Goal: Task Accomplishment & Management: Complete application form

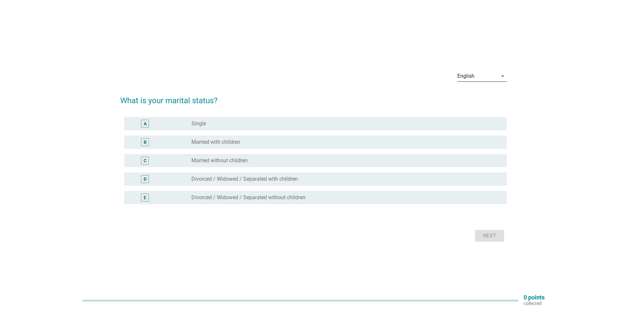
click at [496, 77] on div "English" at bounding box center [478, 76] width 40 height 11
click at [477, 99] on div "中文（简体）" at bounding box center [482, 97] width 39 height 8
click at [260, 118] on div "A radio_button_unchecked 单身" at bounding box center [315, 123] width 383 height 13
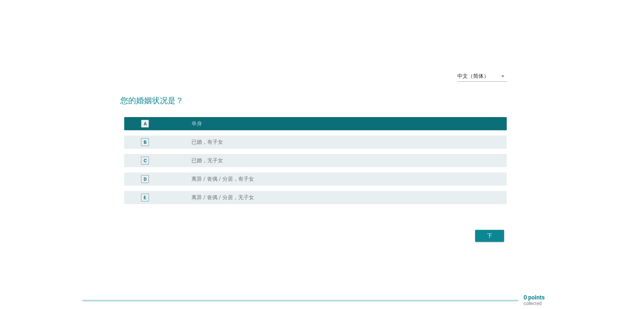
click at [480, 234] on button "下" at bounding box center [489, 236] width 29 height 12
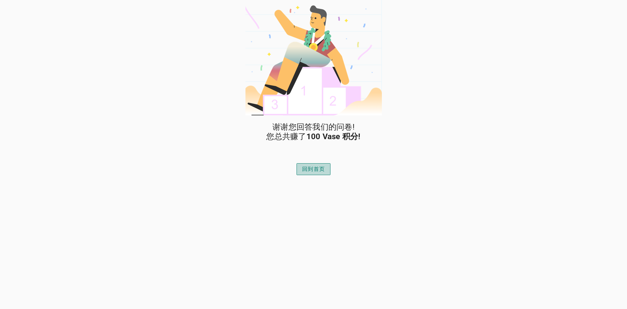
click at [315, 165] on div "回到首页" at bounding box center [313, 169] width 23 height 8
